Goal: Use online tool/utility

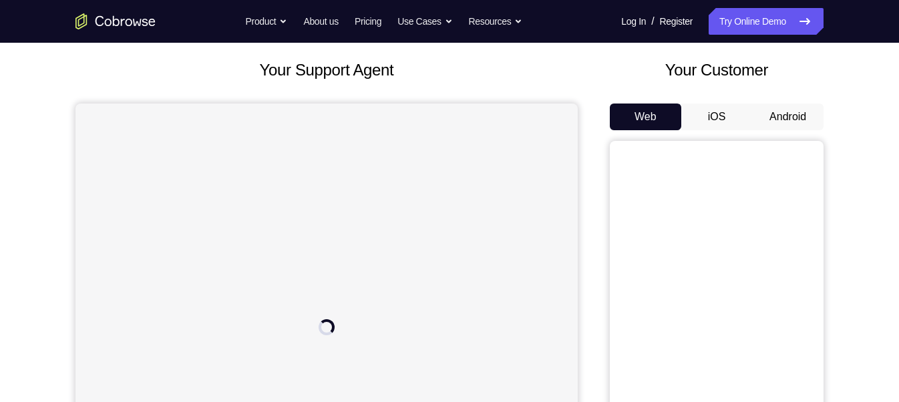
click at [788, 116] on button "Android" at bounding box center [787, 116] width 71 height 27
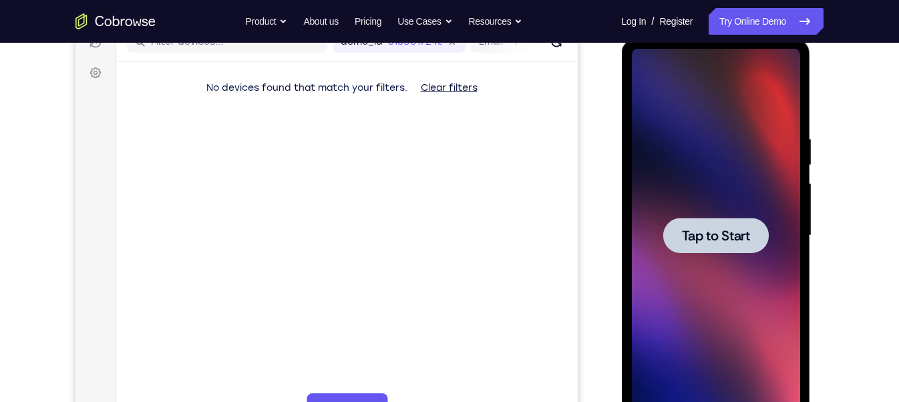
click at [714, 235] on span "Tap to Start" at bounding box center [715, 235] width 68 height 13
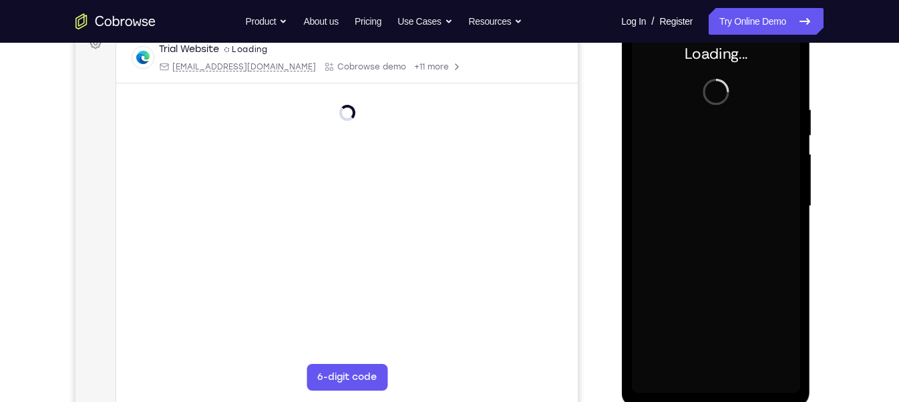
scroll to position [203, 0]
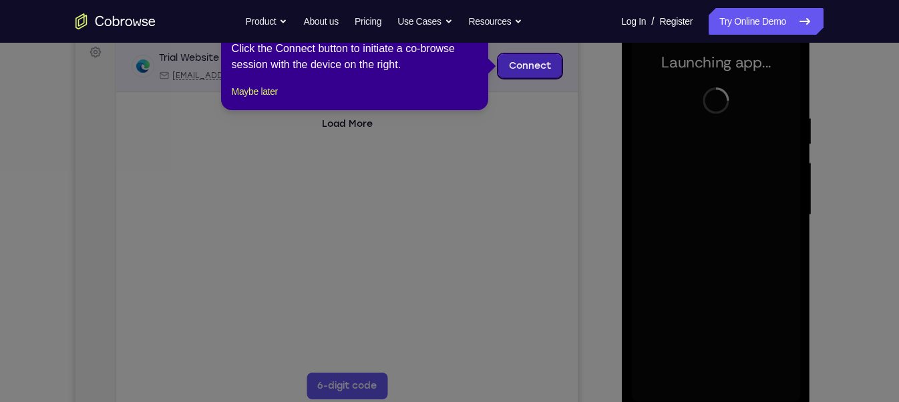
click at [519, 73] on link "Connect" at bounding box center [529, 66] width 63 height 24
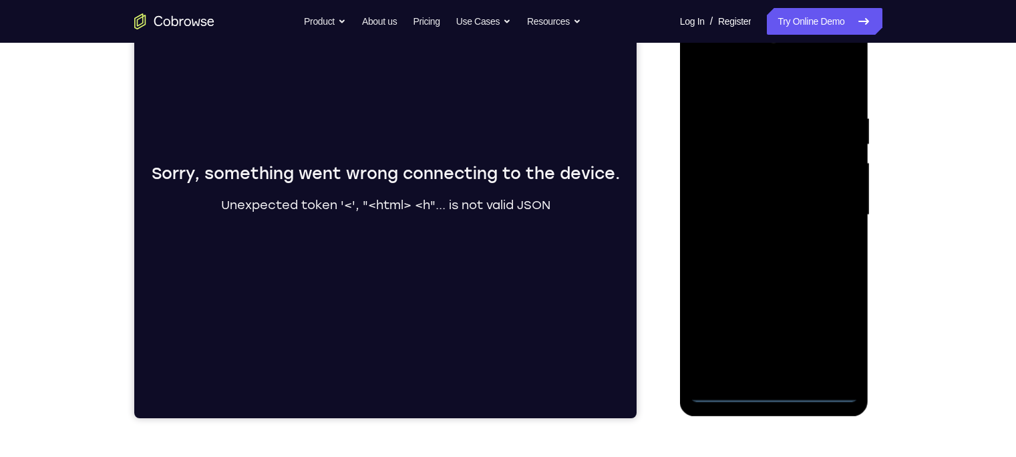
click at [805, 191] on div "Your Support Agent Your Customer Web iOS Android Next Steps We’d be happy to gi…" at bounding box center [508, 280] width 855 height 881
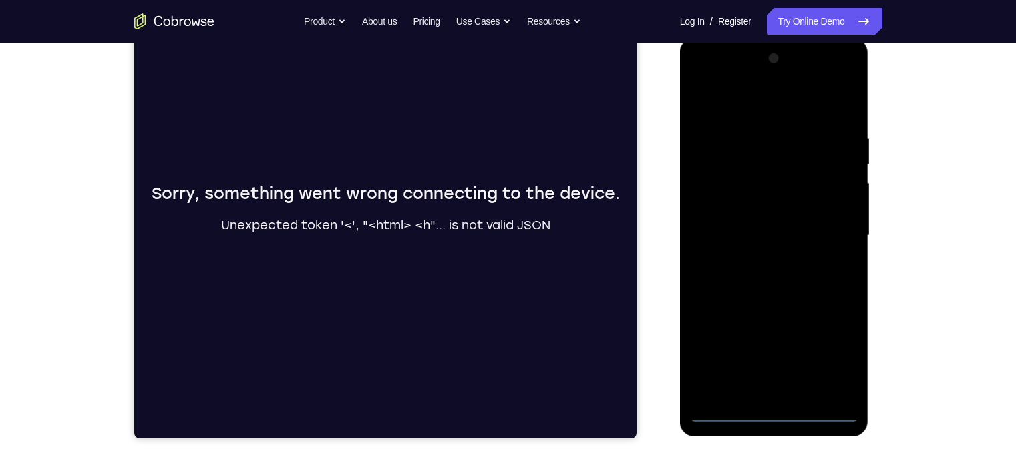
scroll to position [182, 0]
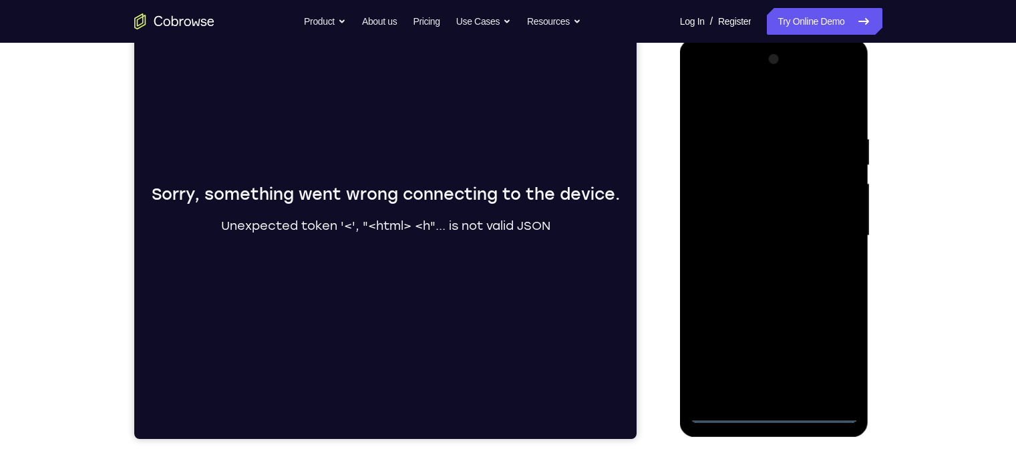
click at [779, 357] on div at bounding box center [774, 236] width 168 height 374
click at [776, 357] on div at bounding box center [774, 236] width 168 height 374
click at [805, 354] on div at bounding box center [774, 236] width 168 height 374
click at [767, 103] on div at bounding box center [774, 236] width 168 height 374
click at [805, 228] on div at bounding box center [774, 236] width 168 height 374
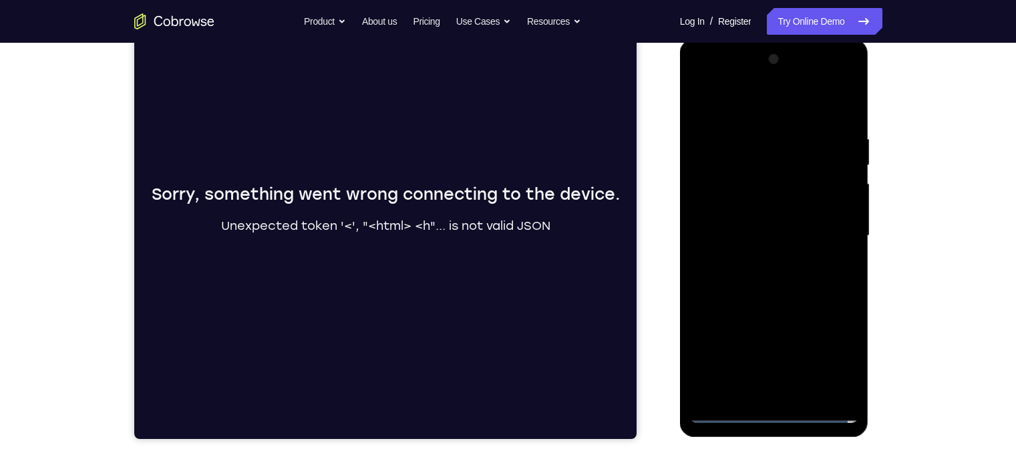
click at [756, 263] on div at bounding box center [774, 236] width 168 height 374
click at [766, 220] on div at bounding box center [774, 236] width 168 height 374
click at [803, 209] on div at bounding box center [774, 236] width 168 height 374
click at [795, 234] on div at bounding box center [774, 236] width 168 height 374
click at [805, 280] on div at bounding box center [774, 236] width 168 height 374
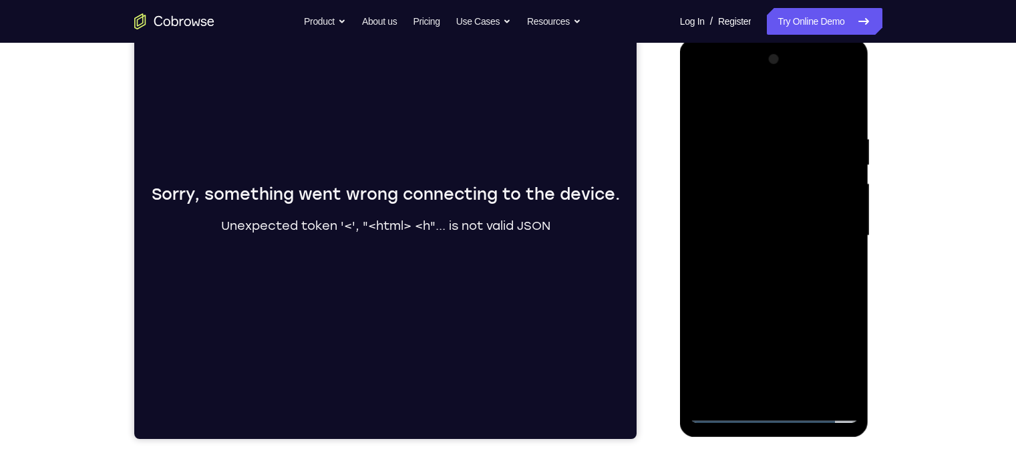
click at [802, 271] on div at bounding box center [774, 236] width 168 height 374
click at [805, 255] on div at bounding box center [774, 236] width 168 height 374
click at [746, 357] on div at bounding box center [774, 236] width 168 height 374
click at [770, 298] on div at bounding box center [774, 236] width 168 height 374
click at [742, 357] on div at bounding box center [774, 236] width 168 height 374
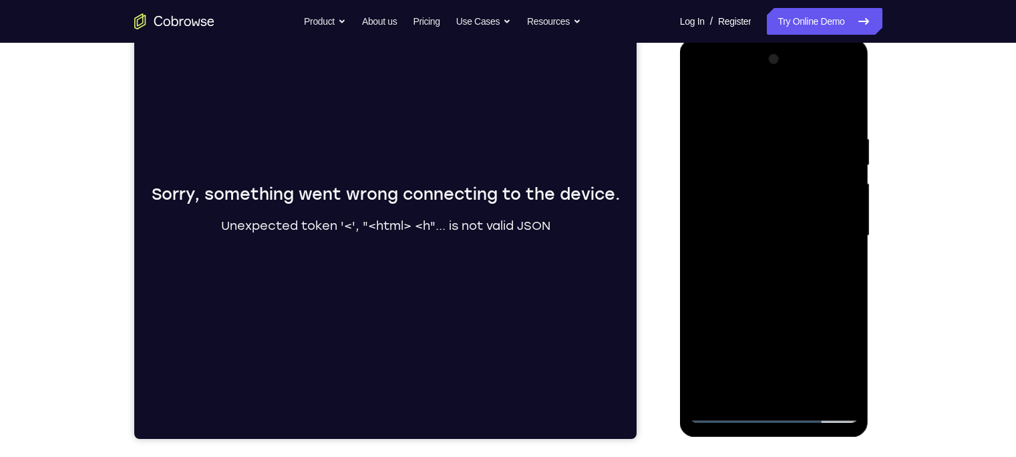
click at [762, 102] on div at bounding box center [774, 236] width 168 height 374
click at [742, 142] on div at bounding box center [774, 236] width 168 height 374
click at [718, 138] on div at bounding box center [774, 236] width 168 height 374
click at [706, 134] on div at bounding box center [774, 236] width 168 height 374
click at [706, 97] on div at bounding box center [774, 236] width 168 height 374
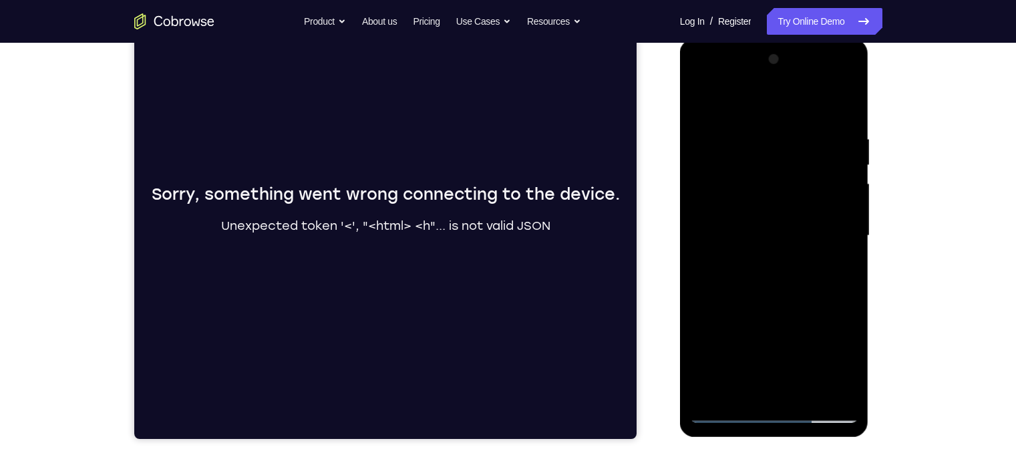
click at [708, 139] on div at bounding box center [774, 236] width 168 height 374
click at [805, 357] on div at bounding box center [774, 236] width 168 height 374
click at [784, 304] on div at bounding box center [774, 236] width 168 height 374
click at [723, 357] on div at bounding box center [774, 236] width 168 height 374
click at [708, 275] on div at bounding box center [774, 236] width 168 height 374
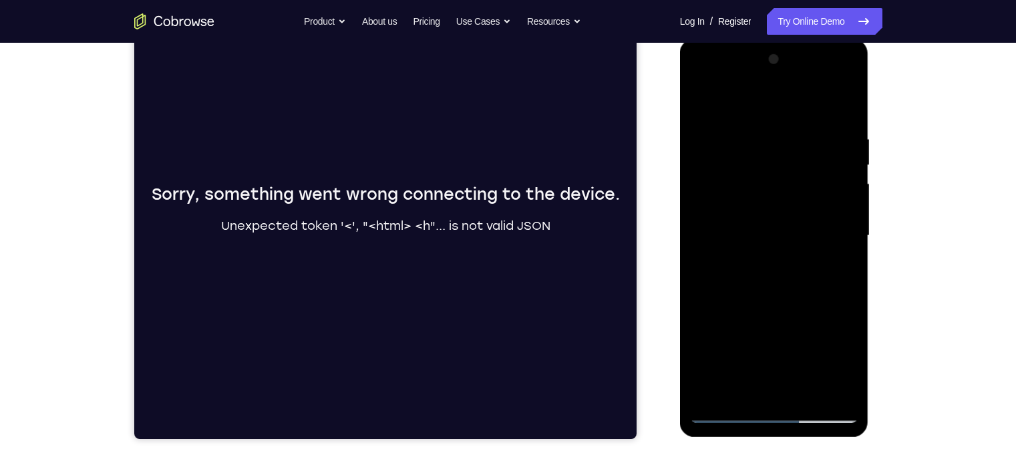
click at [805, 357] on div at bounding box center [774, 236] width 168 height 374
click at [703, 98] on div at bounding box center [774, 236] width 168 height 374
click at [748, 166] on div at bounding box center [774, 236] width 168 height 374
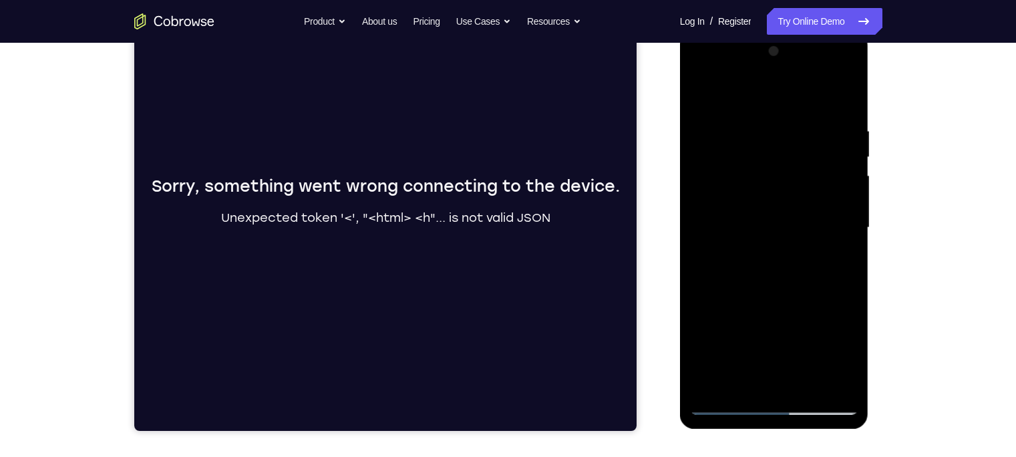
click at [769, 173] on div at bounding box center [774, 228] width 168 height 374
click at [779, 190] on div at bounding box center [774, 228] width 168 height 374
click at [763, 257] on div at bounding box center [774, 228] width 168 height 374
click at [794, 158] on div at bounding box center [774, 228] width 168 height 374
click at [805, 234] on div at bounding box center [774, 228] width 168 height 374
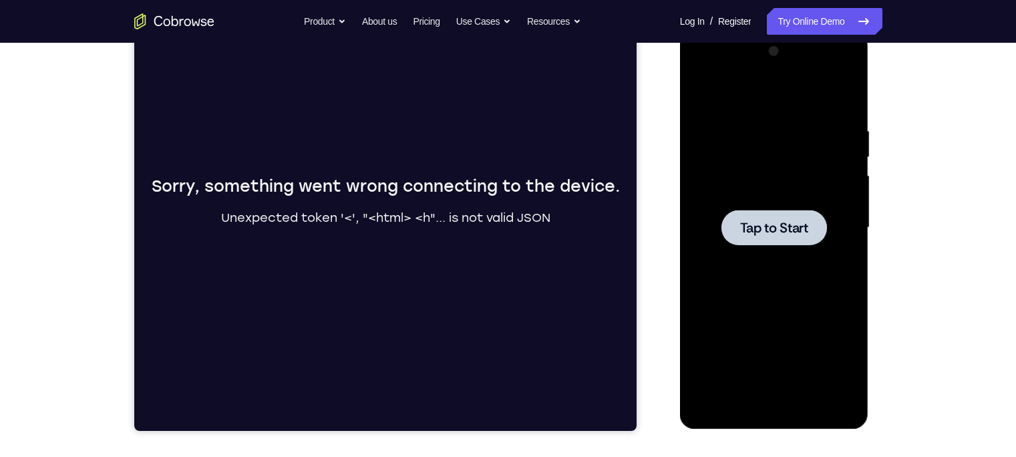
scroll to position [0, 0]
